Goal: Information Seeking & Learning: Learn about a topic

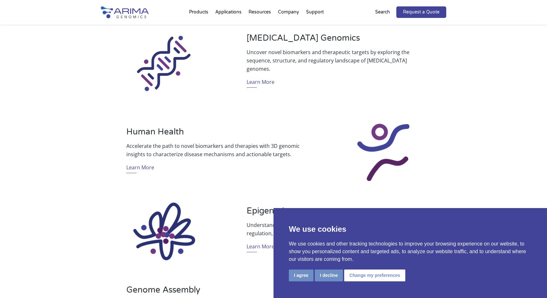
scroll to position [349, 0]
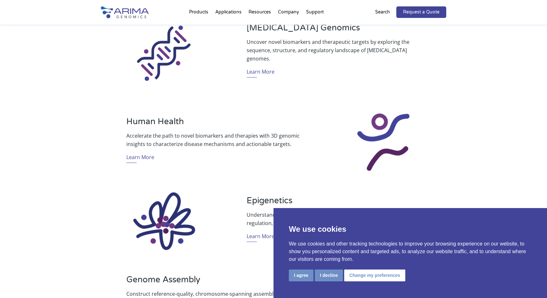
click at [331, 275] on button "I decline" at bounding box center [329, 275] width 28 height 12
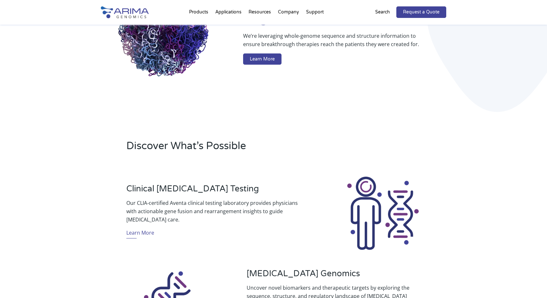
scroll to position [63, 0]
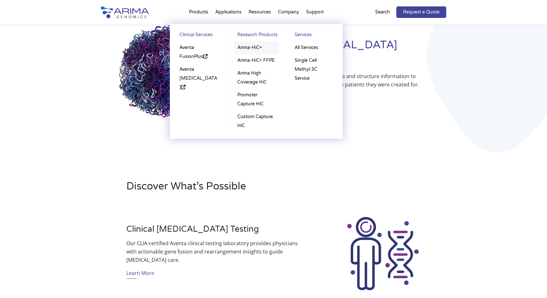
click at [250, 47] on link "Arima-HiC+" at bounding box center [256, 47] width 44 height 13
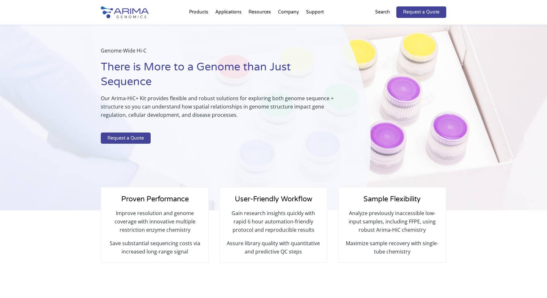
scroll to position [17, 0]
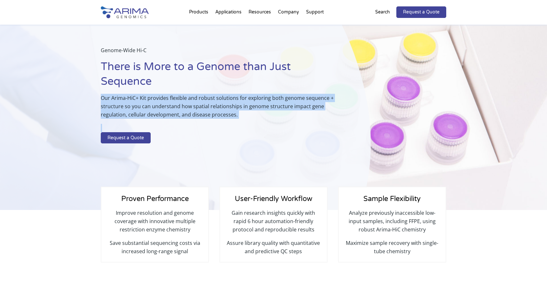
drag, startPoint x: 186, startPoint y: 90, endPoint x: 194, endPoint y: 127, distance: 38.1
click at [194, 127] on div "Genome-Wide Hi-C There is More to a Genome than Just Sequence Our Arima-HiC+ Ki…" at bounding box center [220, 96] width 238 height 100
click at [194, 127] on p at bounding box center [220, 128] width 238 height 8
drag, startPoint x: 196, startPoint y: 138, endPoint x: 188, endPoint y: 91, distance: 47.7
click at [188, 91] on div "Genome-Wide Hi-C There is More to a Genome than Just Sequence Our Arima-HiC+ Ki…" at bounding box center [220, 96] width 238 height 100
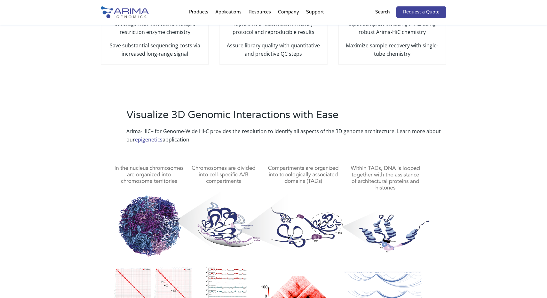
scroll to position [221, 0]
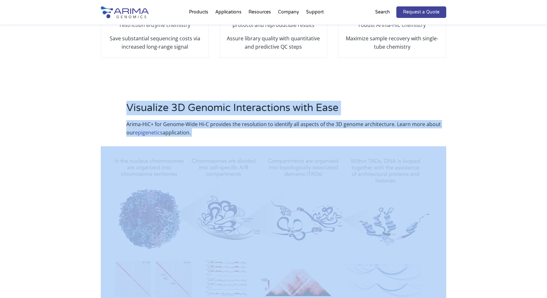
drag, startPoint x: 180, startPoint y: 93, endPoint x: 230, endPoint y: 177, distance: 97.3
click at [230, 176] on div "Visualize 3D Genomic Interactions with Ease Arima-HiC+ for Genome-Wide Hi-C pro…" at bounding box center [274, 207] width 346 height 231
click at [188, 163] on img at bounding box center [274, 226] width 346 height 161
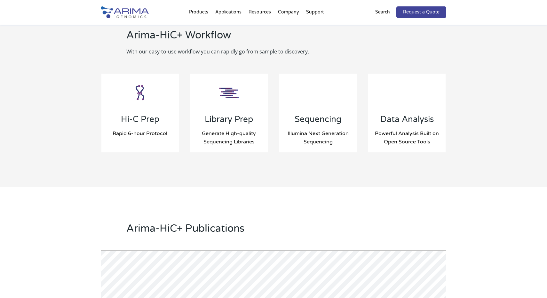
scroll to position [669, 0]
